Goal: Information Seeking & Learning: Compare options

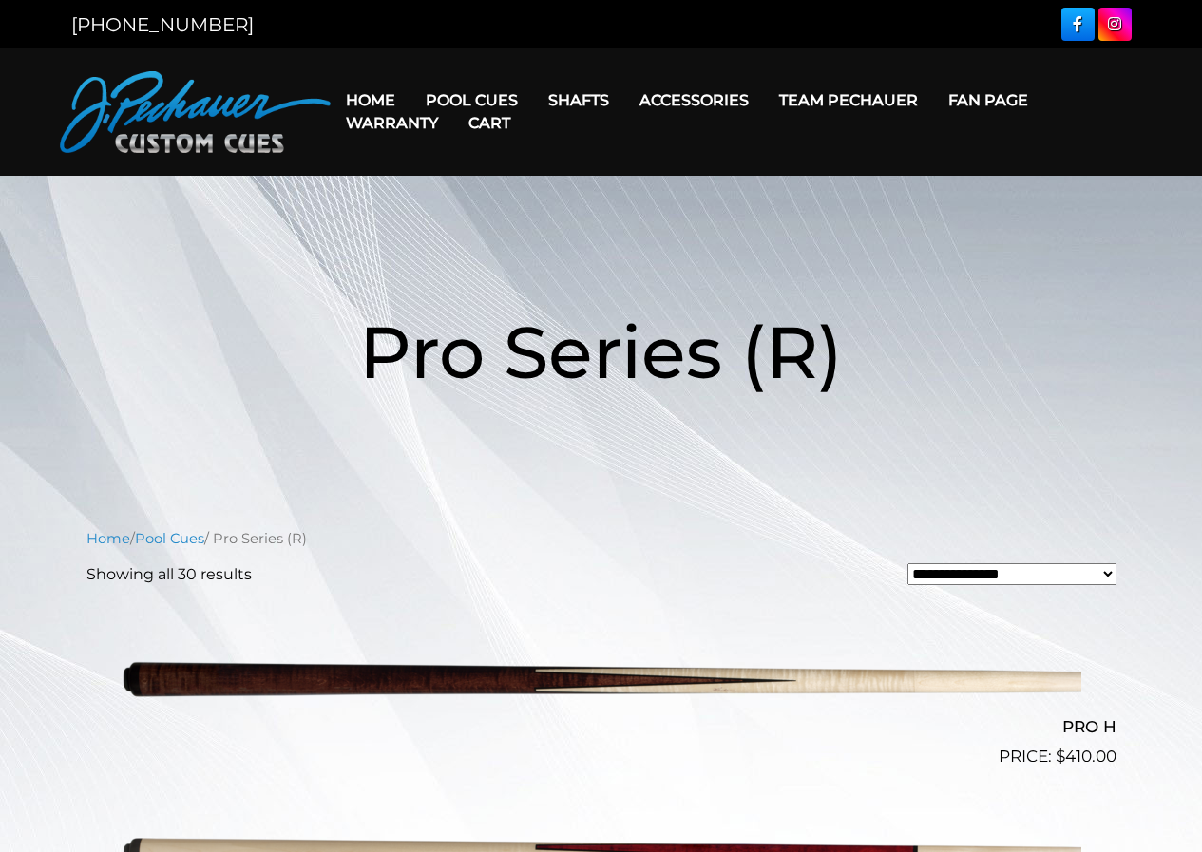
scroll to position [1205, 0]
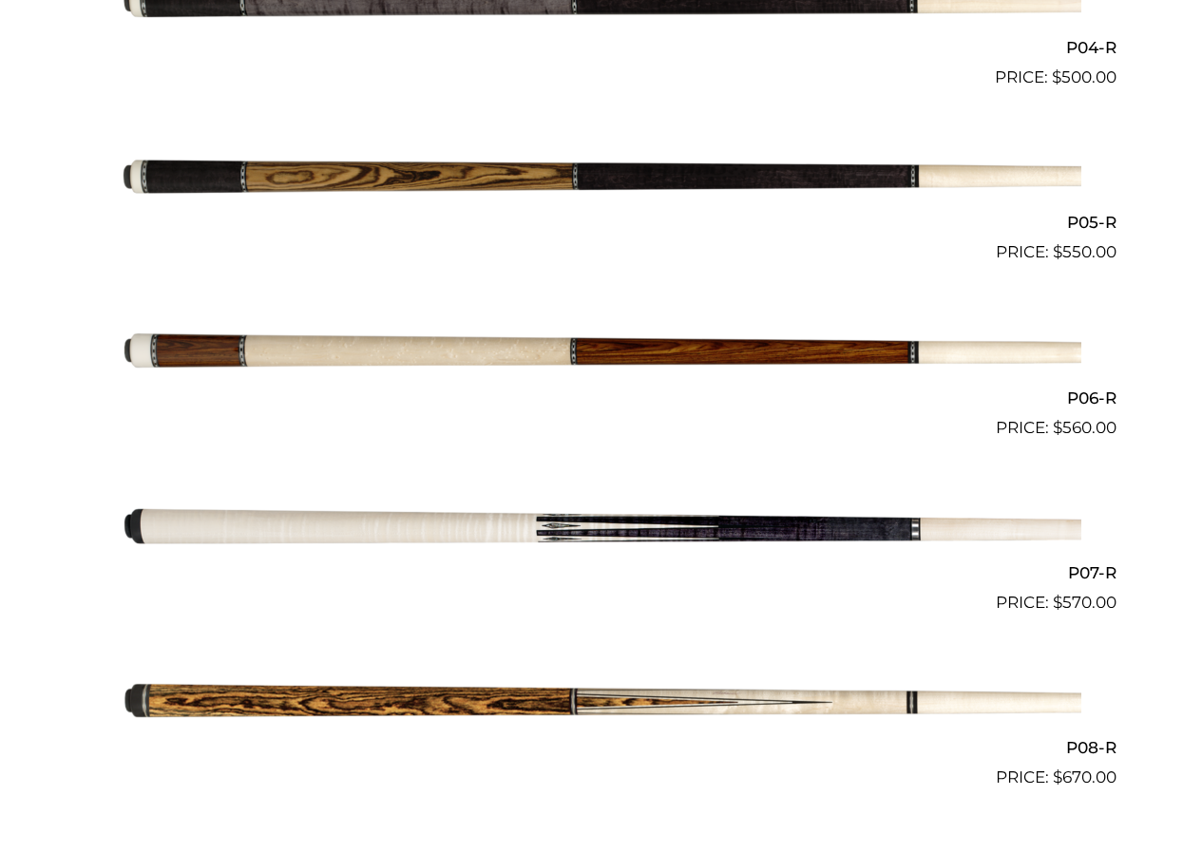
click at [390, 700] on img at bounding box center [602, 703] width 960 height 160
click at [366, 339] on img at bounding box center [602, 353] width 960 height 160
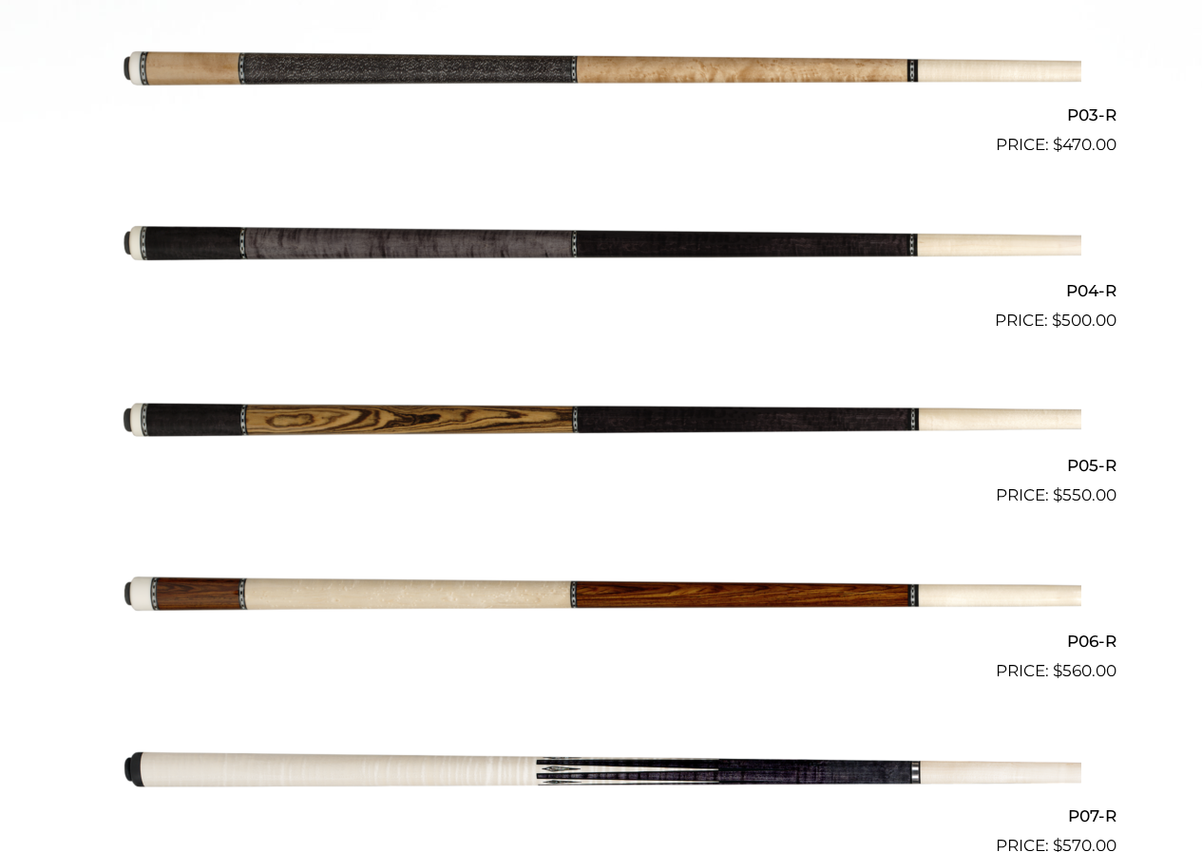
scroll to position [976, 0]
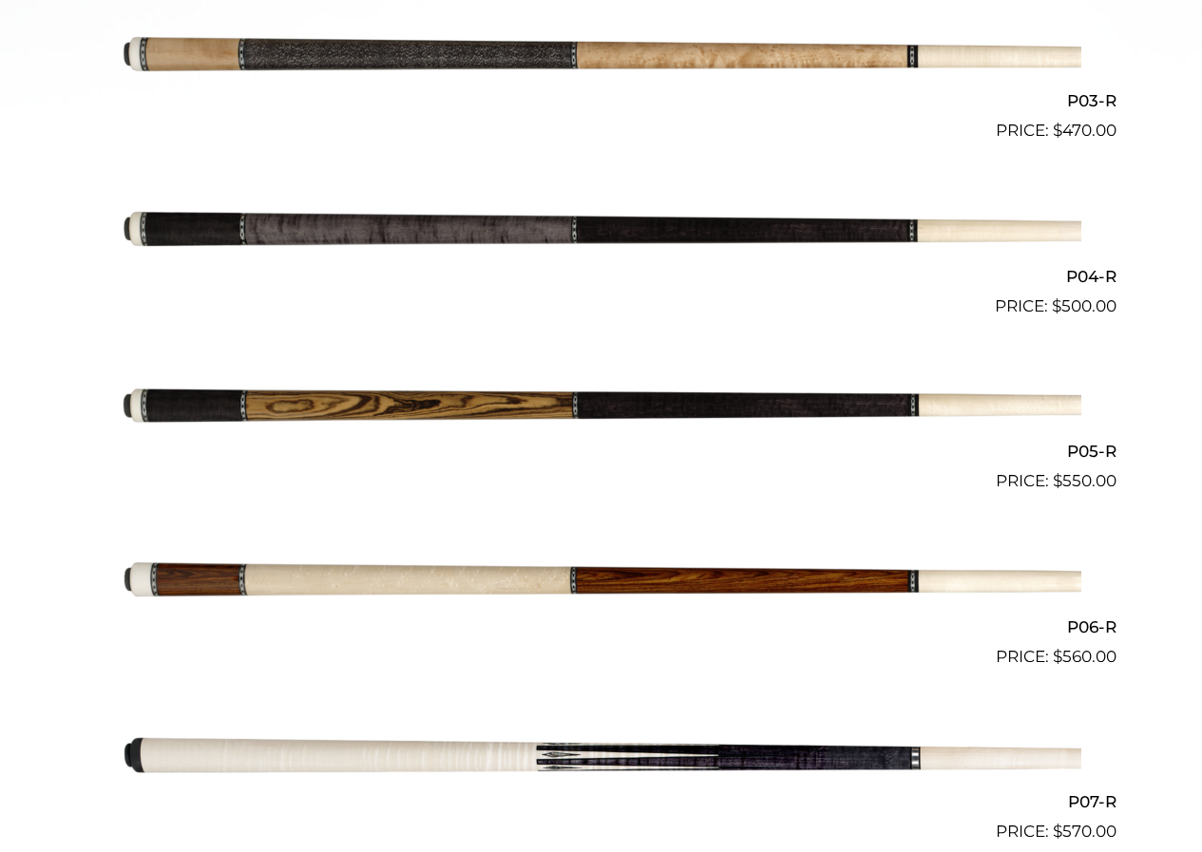
click at [536, 582] on img at bounding box center [602, 582] width 960 height 160
click at [335, 403] on img at bounding box center [602, 407] width 960 height 160
click at [191, 574] on img at bounding box center [602, 582] width 960 height 160
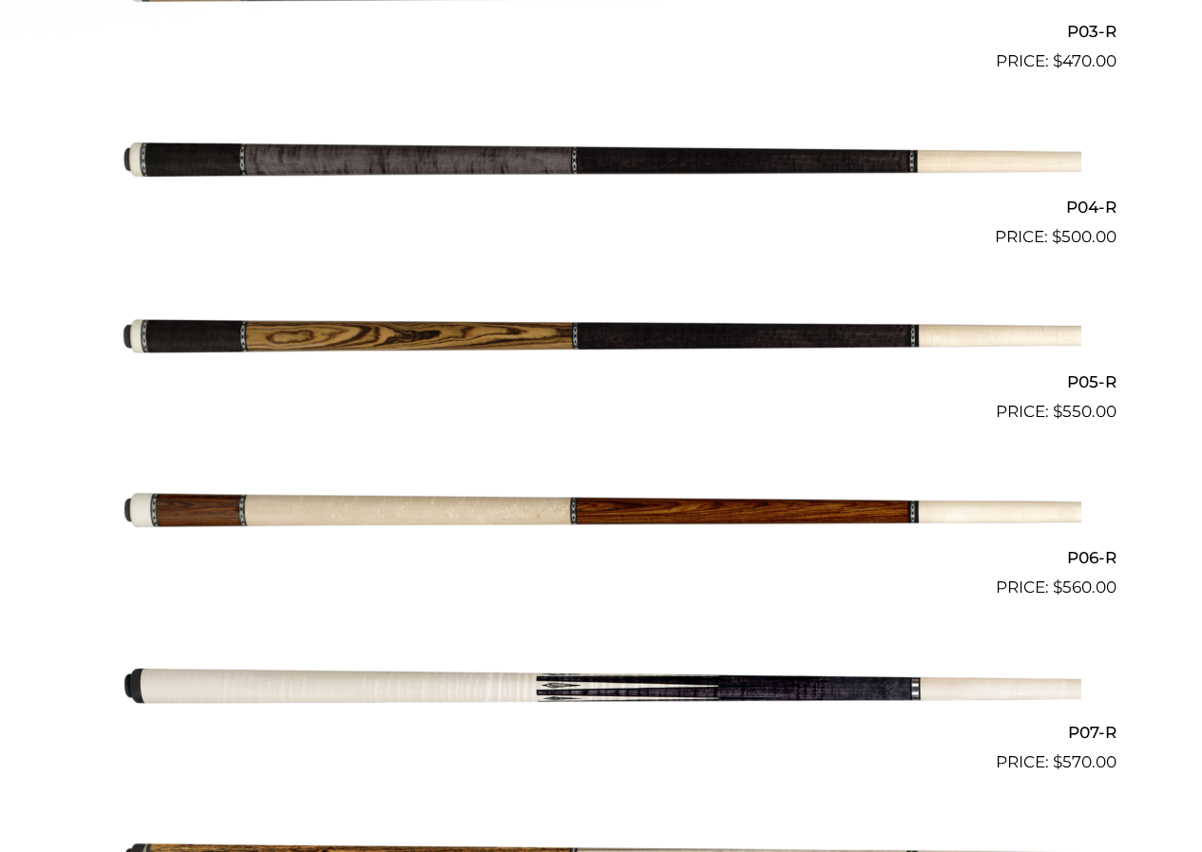
scroll to position [1043, 0]
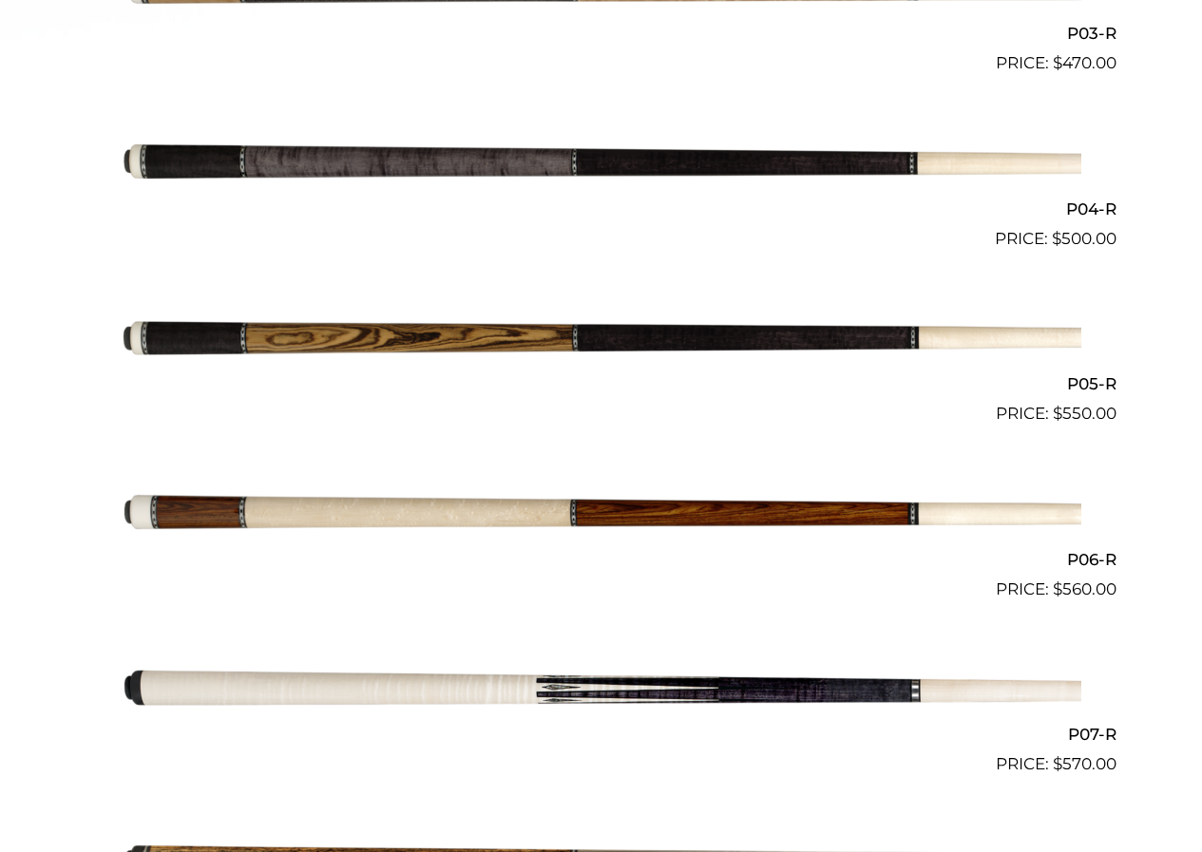
click at [690, 157] on img at bounding box center [602, 164] width 960 height 160
click at [698, 513] on img at bounding box center [602, 514] width 960 height 160
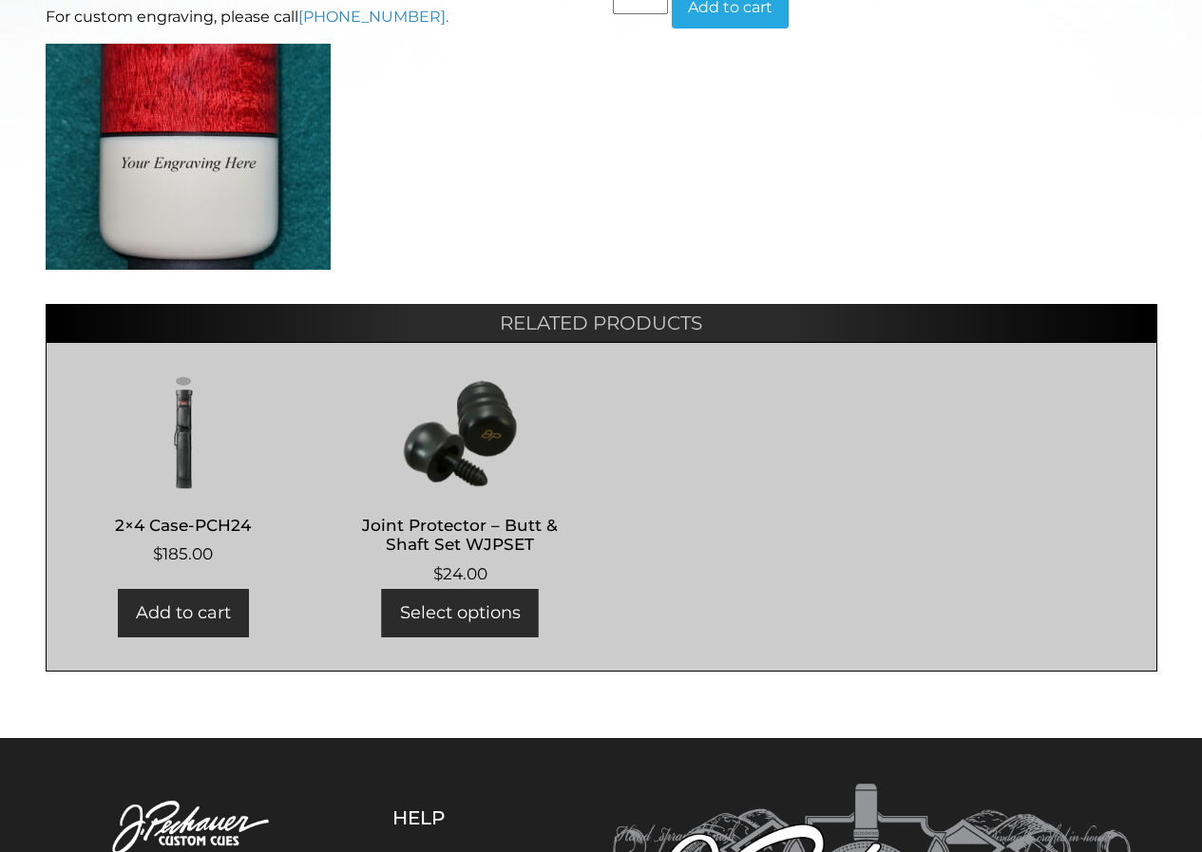
scroll to position [980, 0]
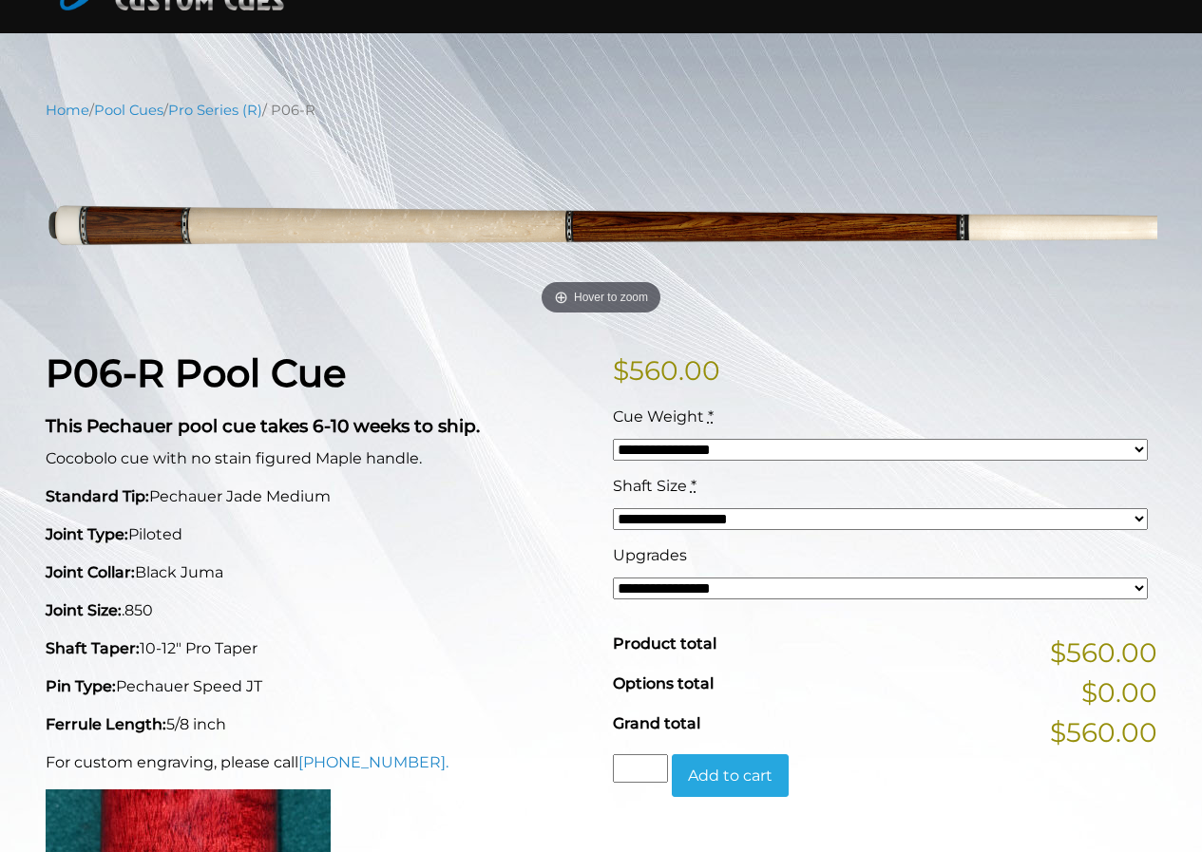
scroll to position [138, 0]
